Goal: Obtain resource: Obtain resource

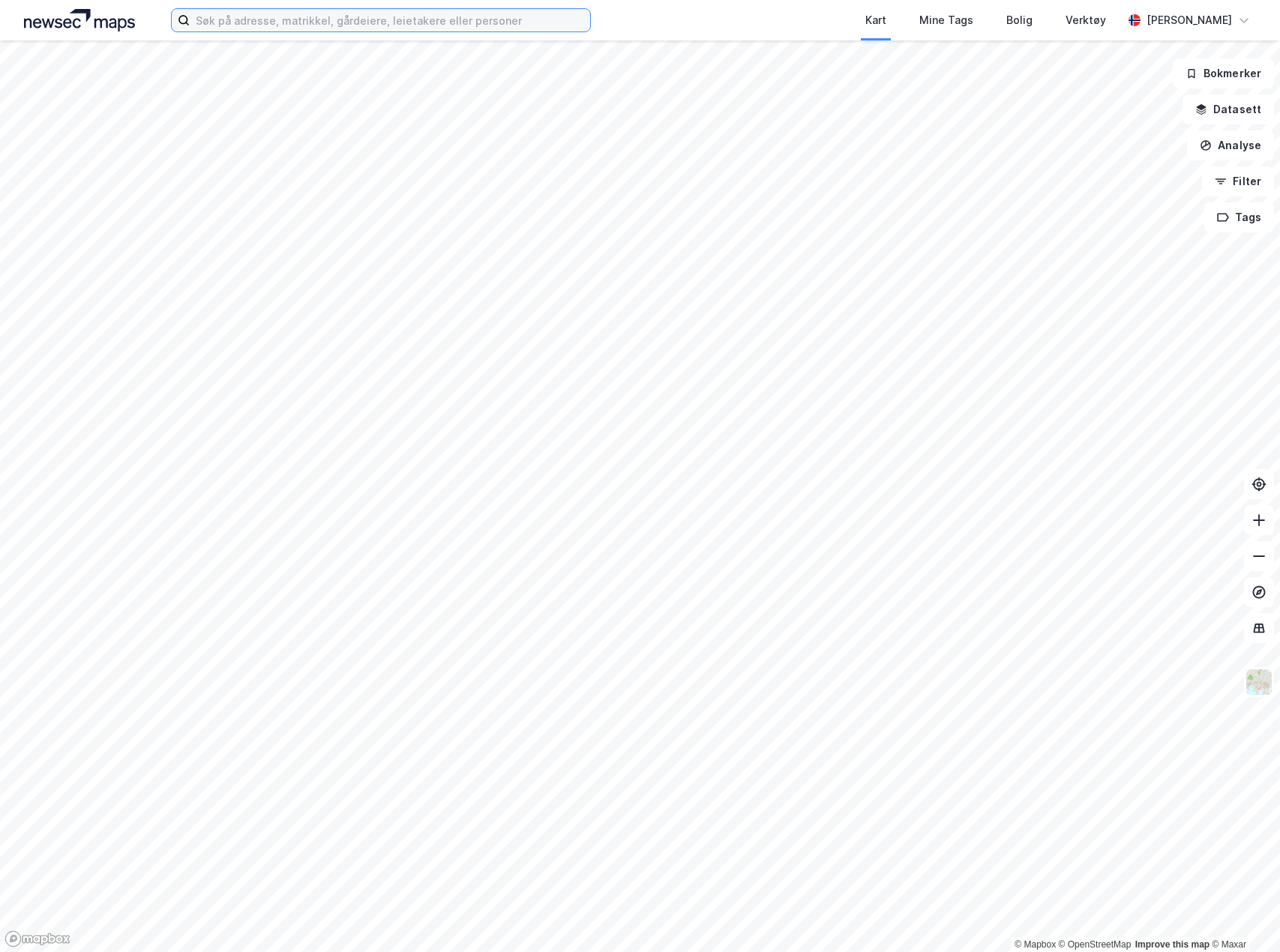
click at [433, 21] on input at bounding box center [389, 20] width 400 height 23
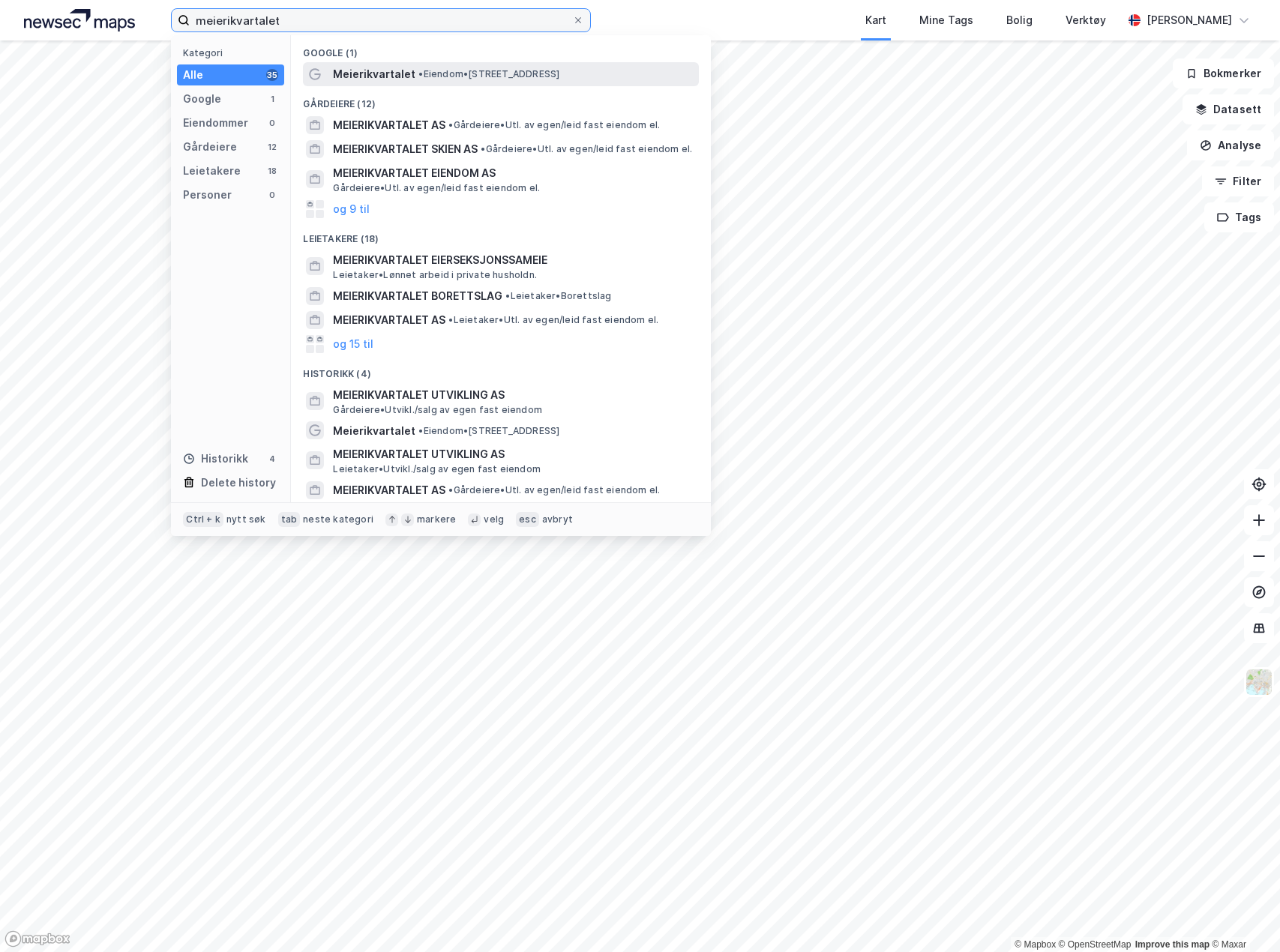
type input "meierikvartalet"
click at [437, 80] on div "Meierikvartalet • Eiendom • [STREET_ADDRESS]" at bounding box center [514, 74] width 363 height 18
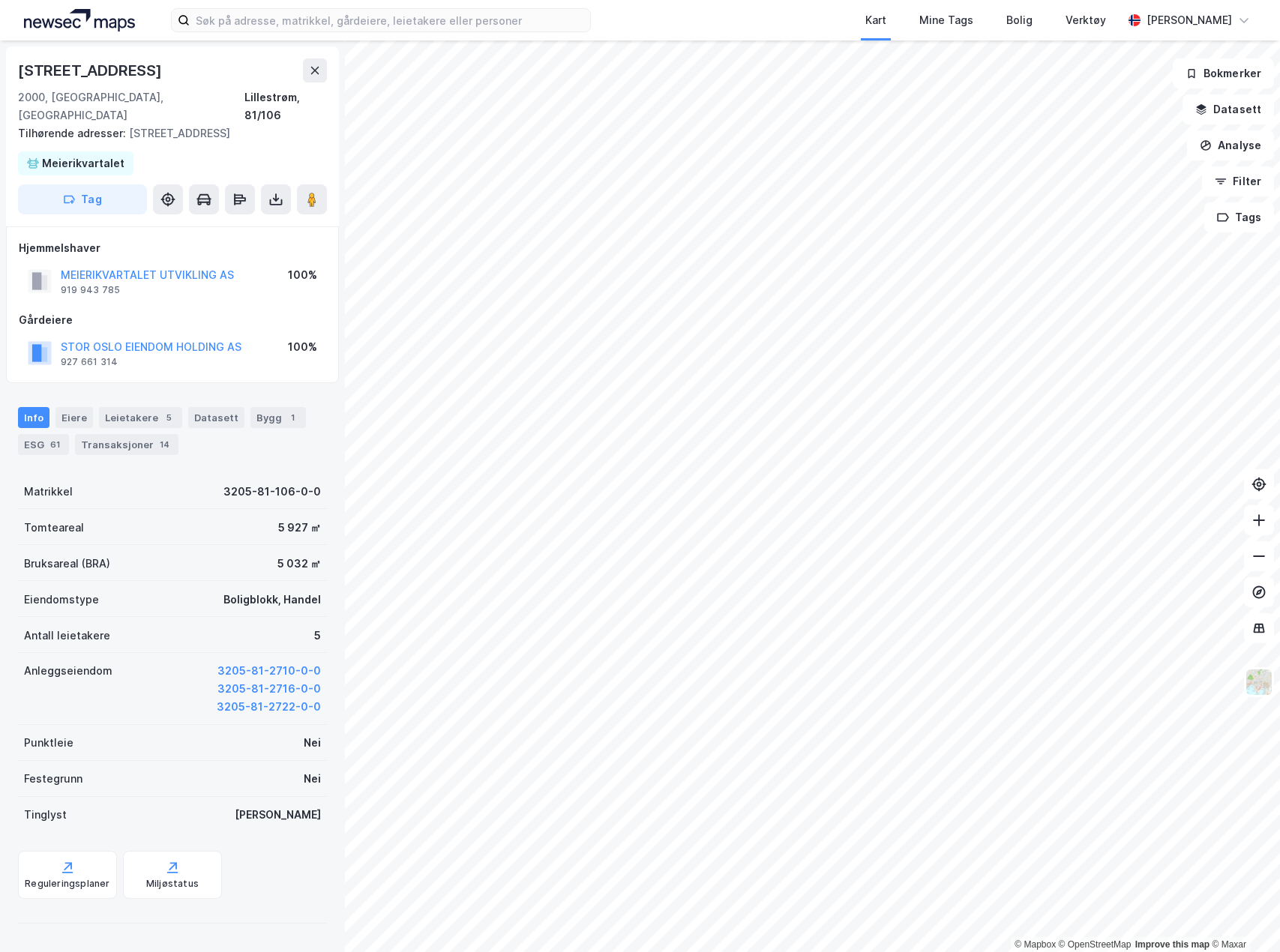
click at [64, 389] on div "Info [PERSON_NAME] 5 Datasett Bygg 1 ESG 61 Transaksjoner 14" at bounding box center [172, 425] width 345 height 72
click at [67, 408] on div "Eiere" at bounding box center [73, 418] width 38 height 21
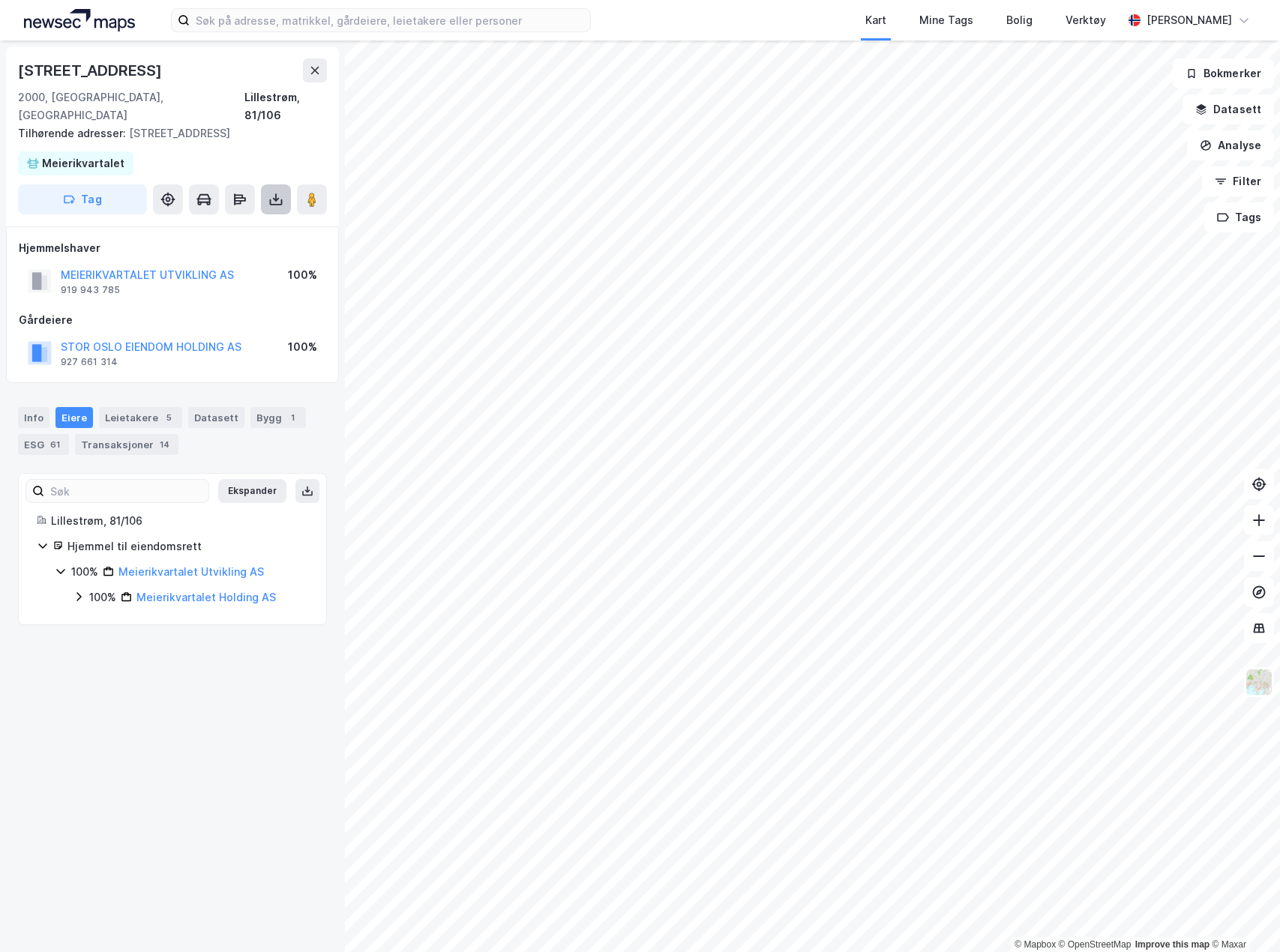
click at [268, 185] on button at bounding box center [276, 200] width 30 height 30
click at [233, 217] on div "Last ned grunnbok" at bounding box center [210, 229] width 159 height 24
